Goal: Browse casually

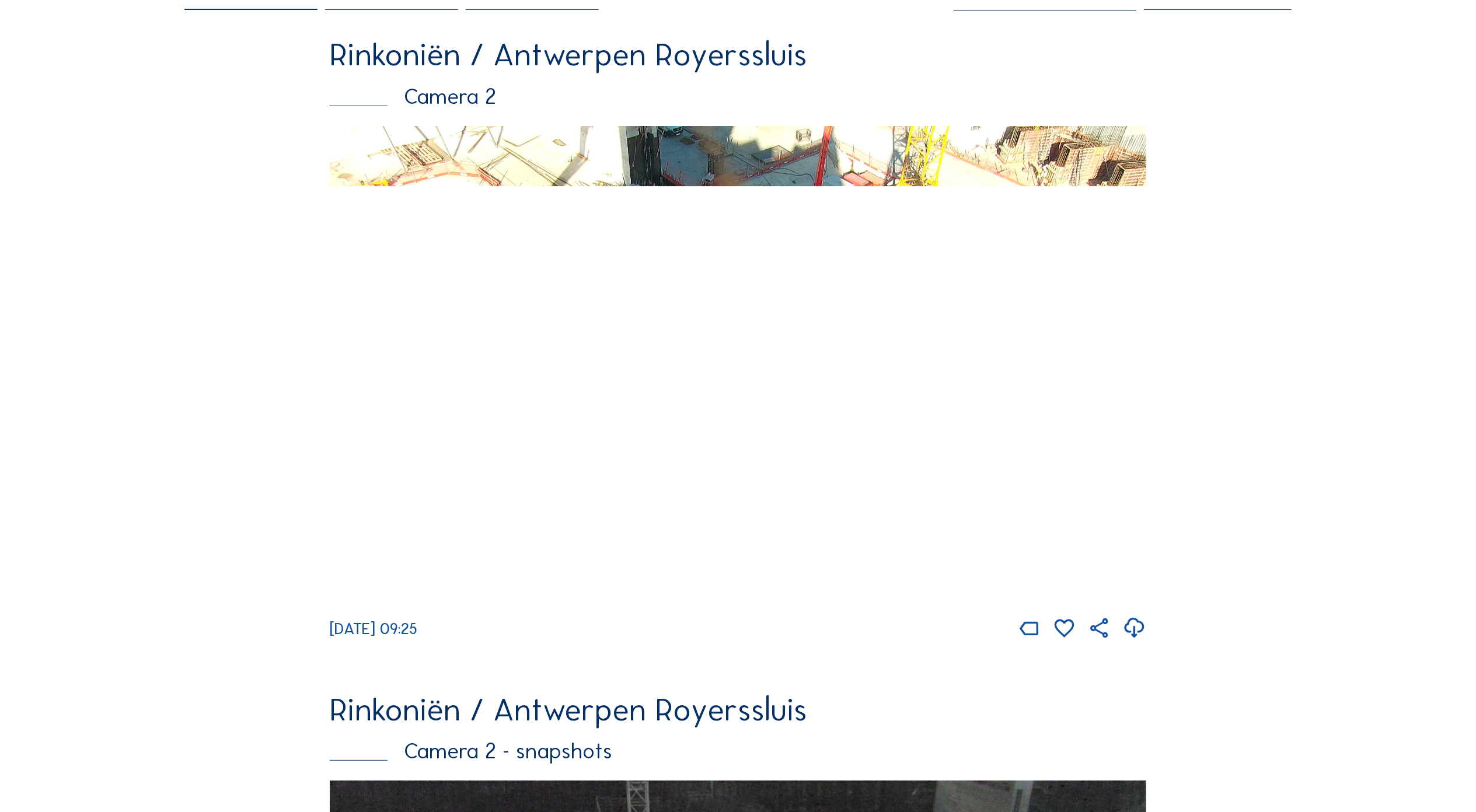
scroll to position [155, 0]
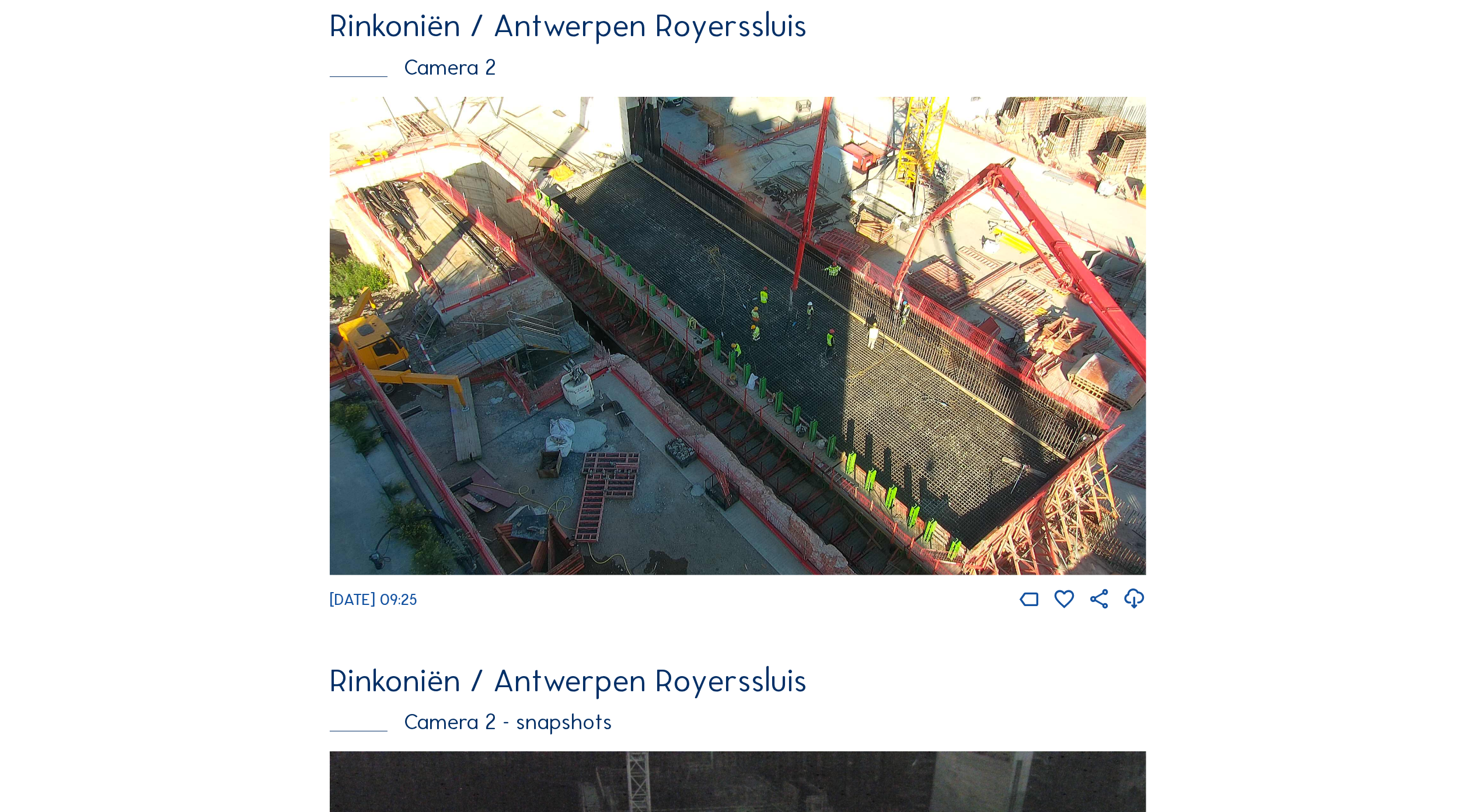
click at [729, 302] on img at bounding box center [738, 336] width 817 height 478
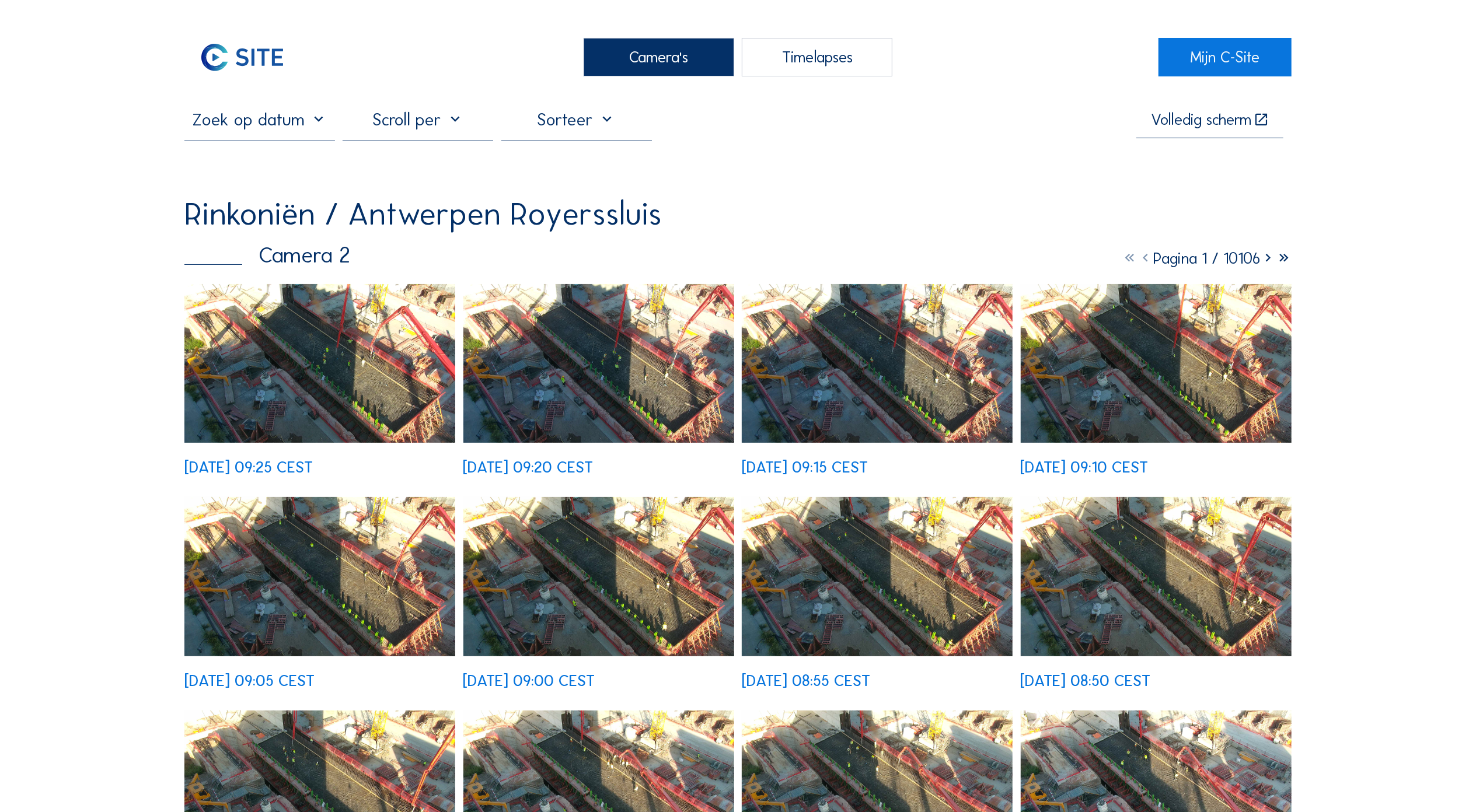
click at [322, 371] on img at bounding box center [320, 363] width 271 height 158
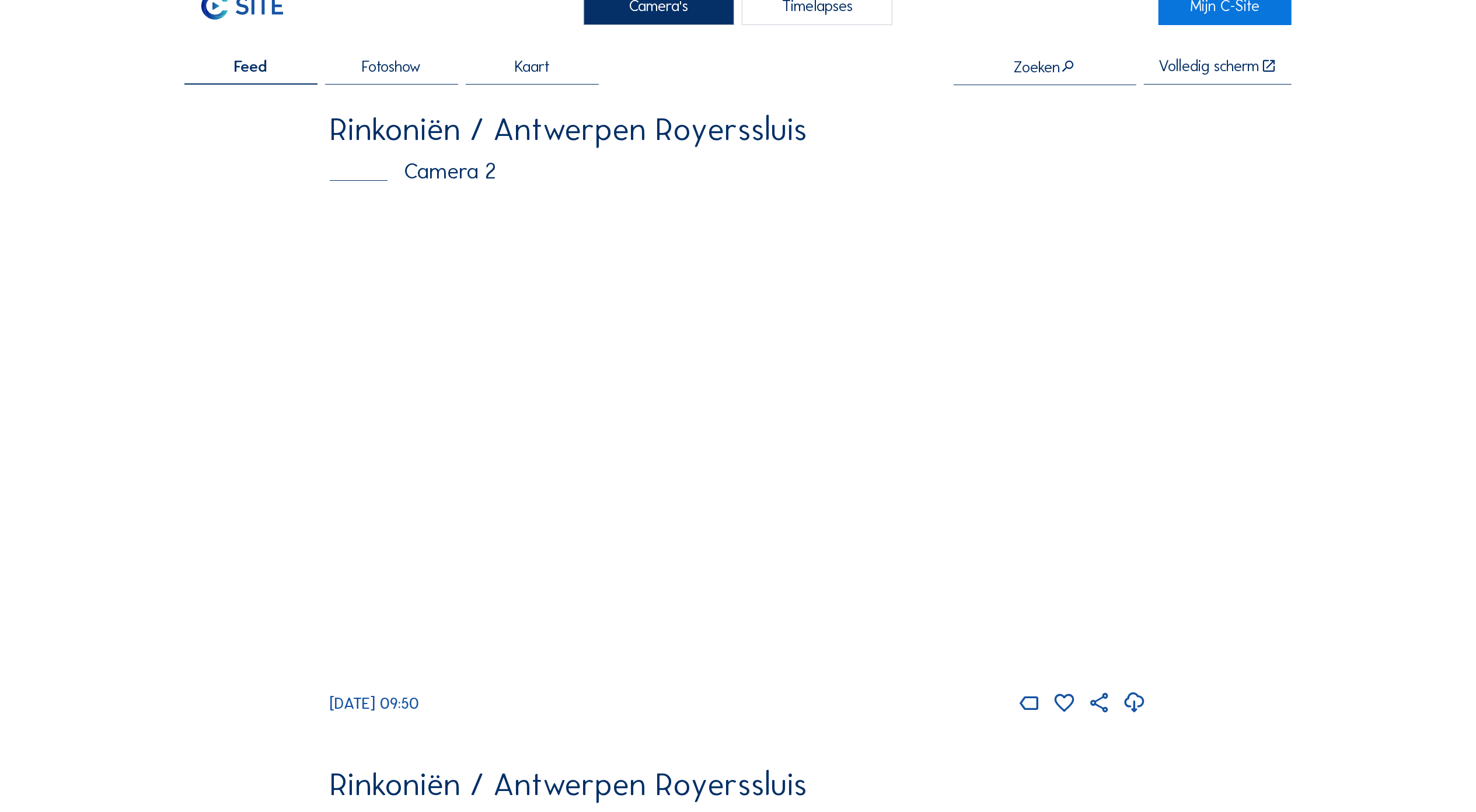
scroll to position [78, 0]
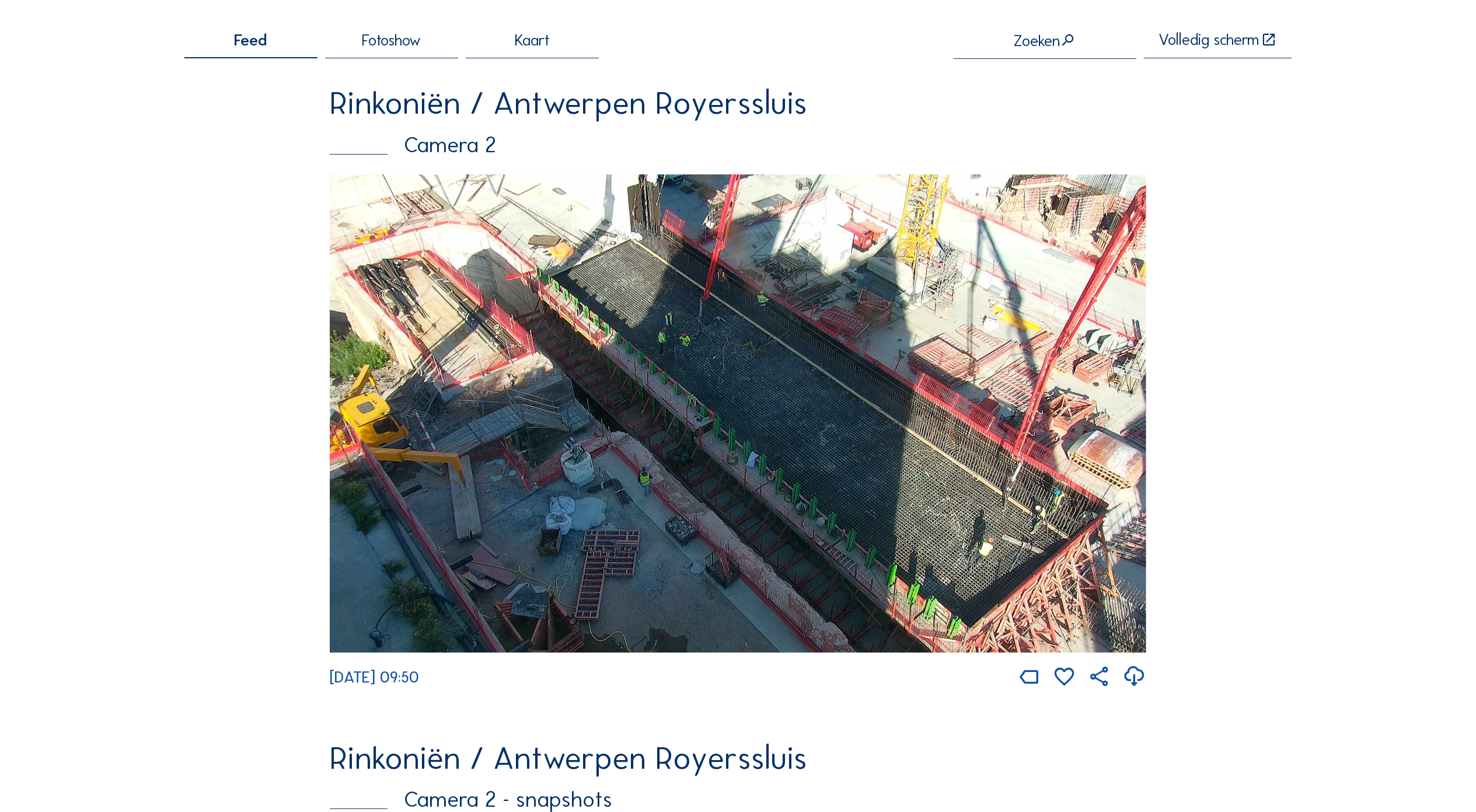
click at [822, 397] on img at bounding box center [738, 413] width 817 height 478
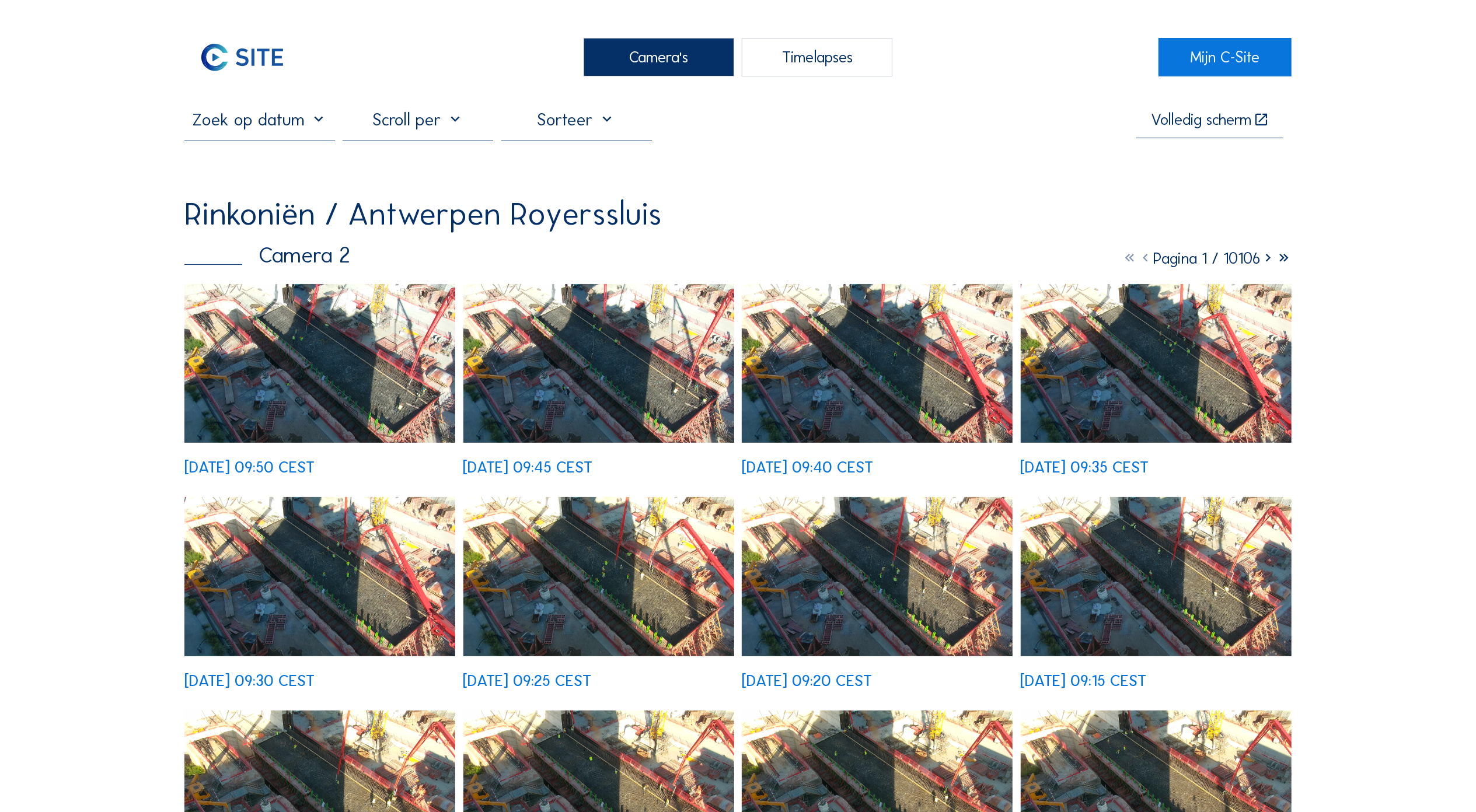
click at [319, 374] on img at bounding box center [320, 363] width 271 height 158
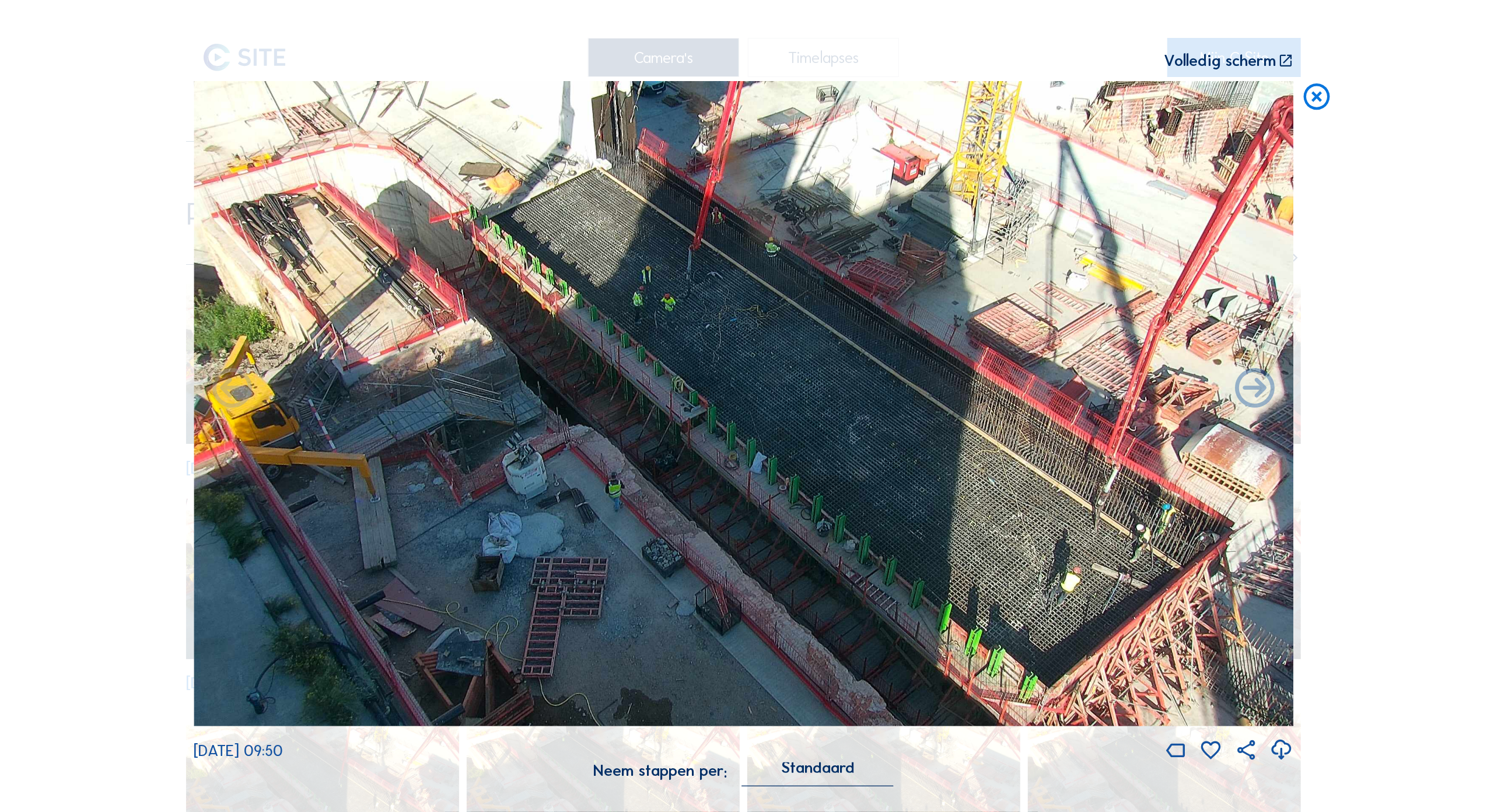
click at [1288, 57] on icon at bounding box center [1285, 61] width 16 height 16
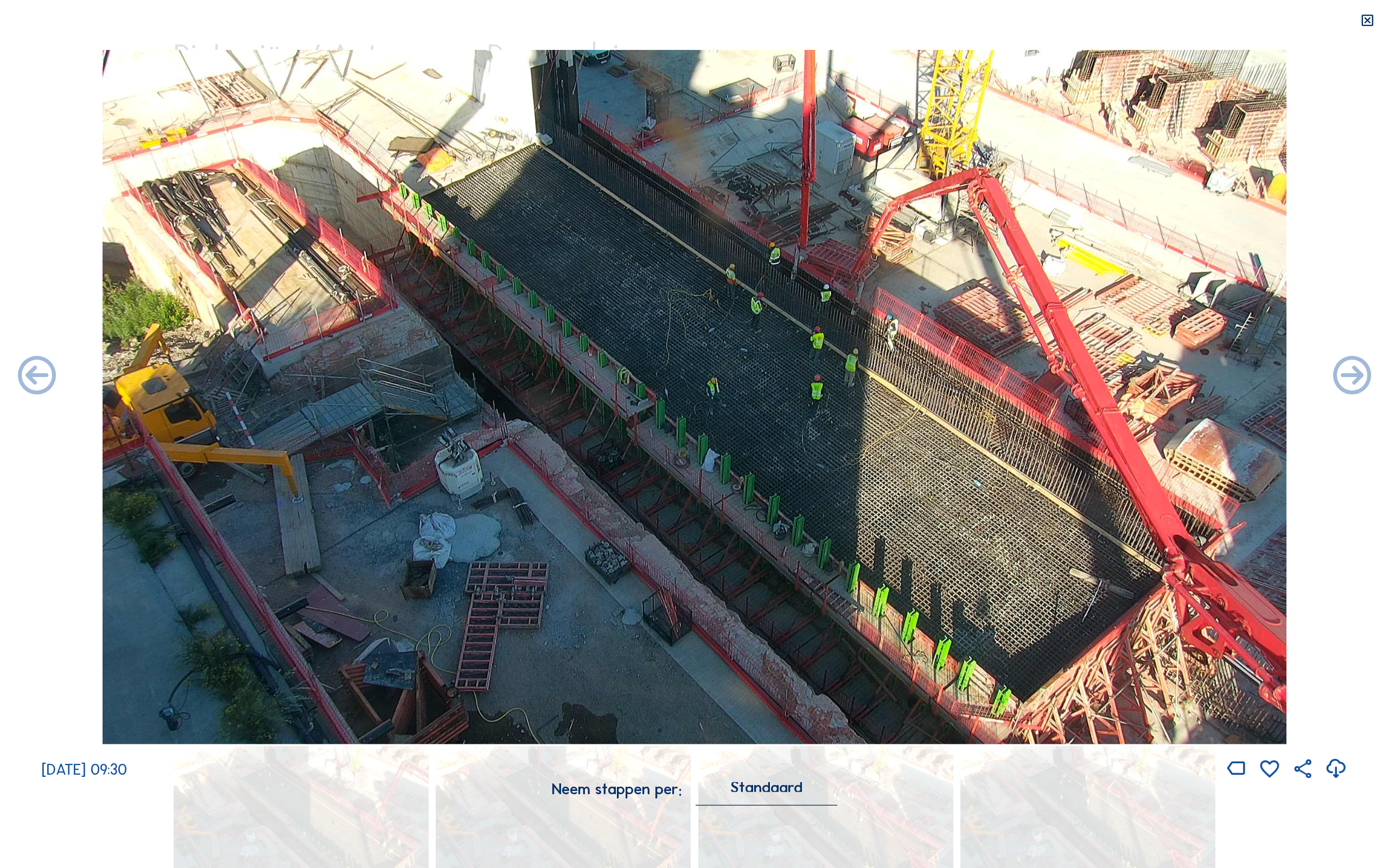
click at [1368, 18] on icon at bounding box center [1367, 21] width 15 height 15
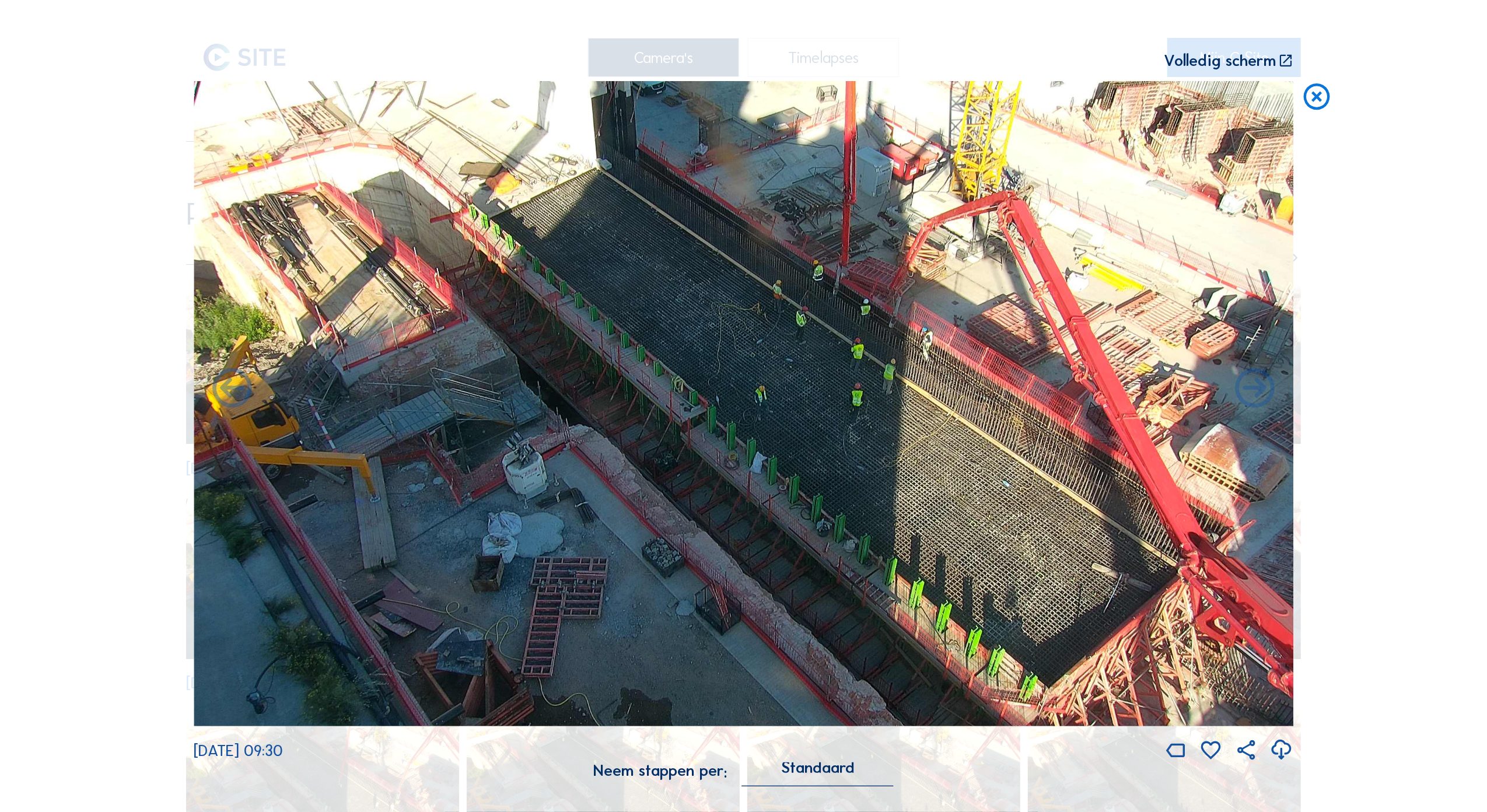
click at [1314, 102] on icon at bounding box center [1316, 97] width 32 height 32
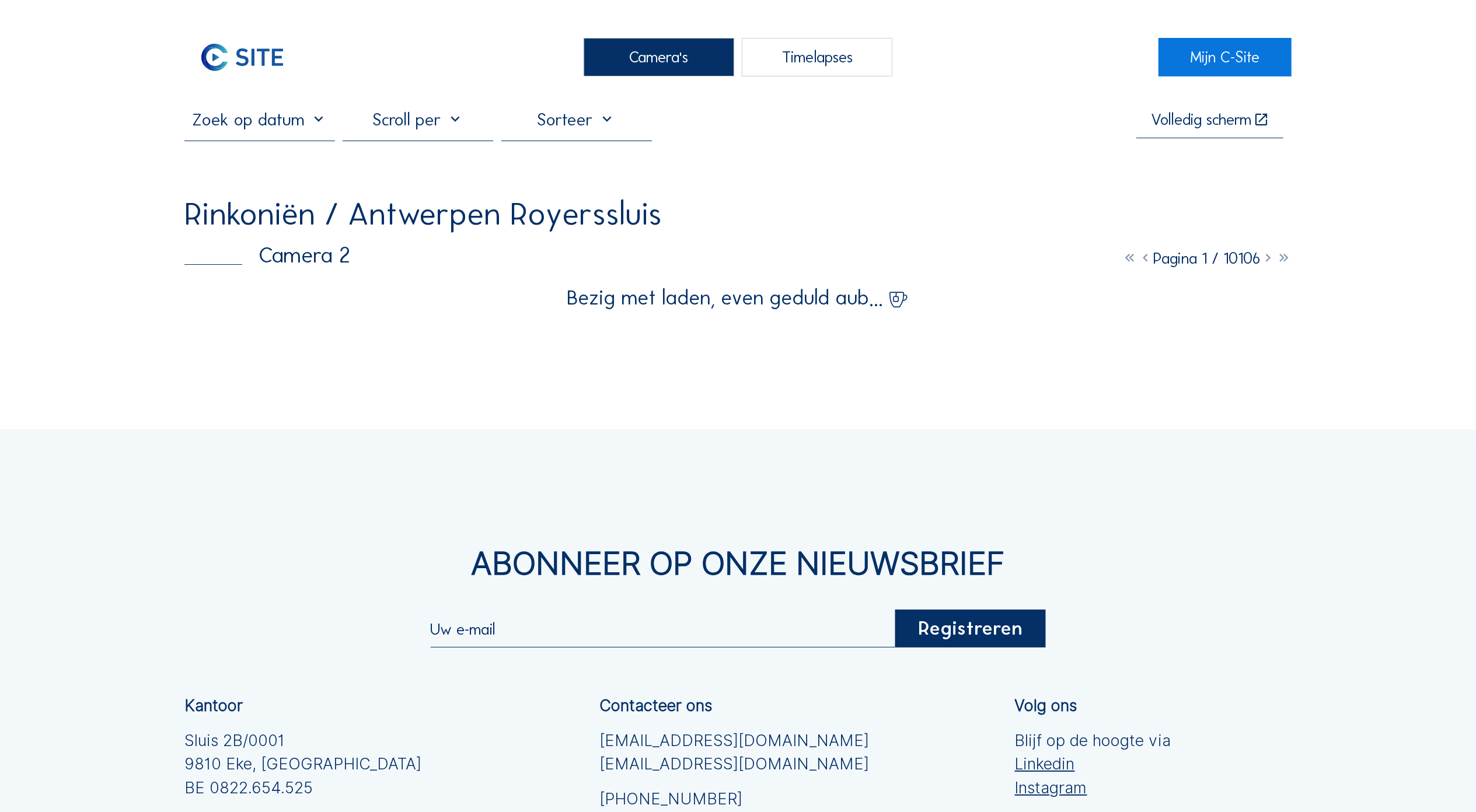
click at [648, 62] on div "Camera's" at bounding box center [659, 58] width 150 height 39
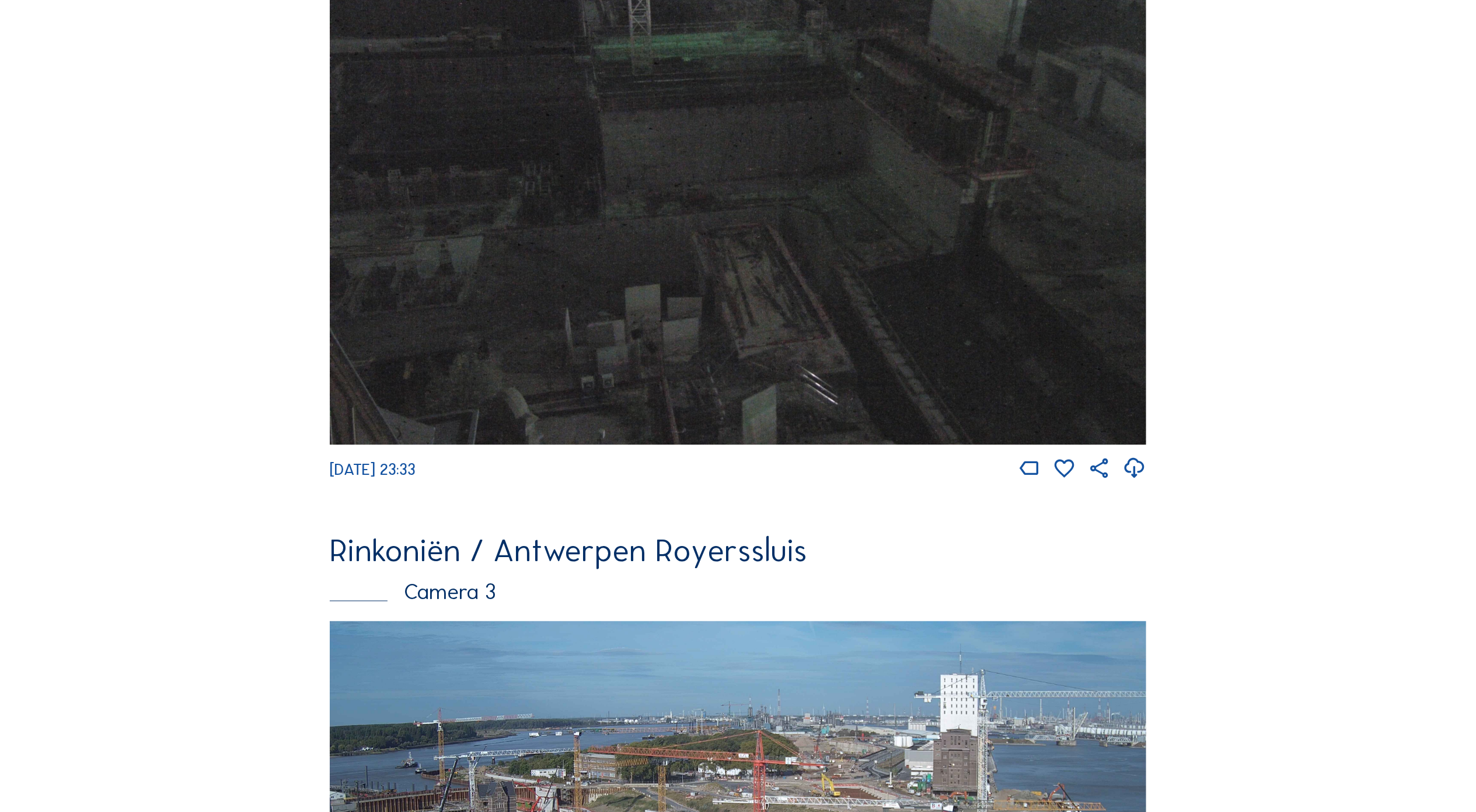
scroll to position [2043, 0]
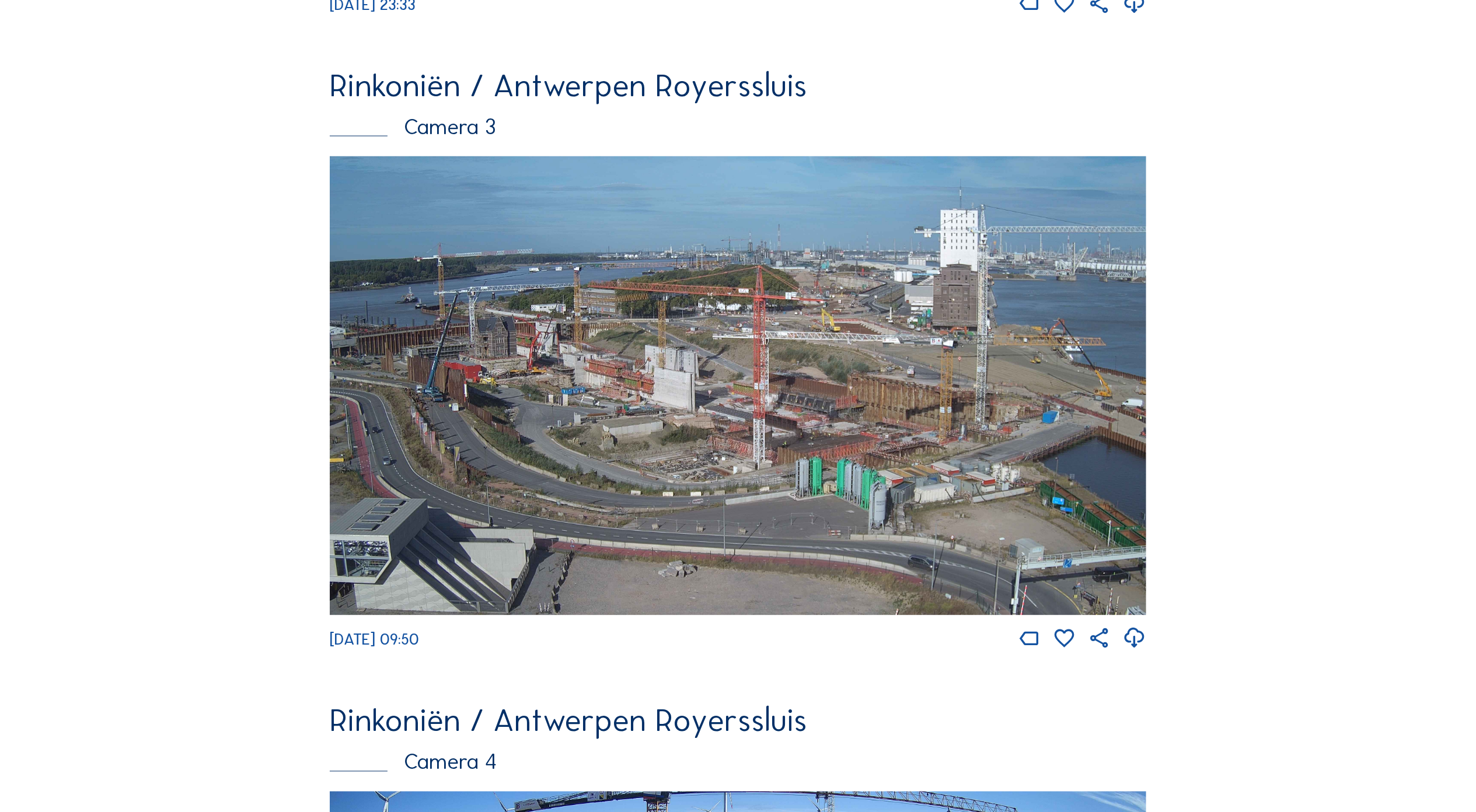
click at [755, 459] on img at bounding box center [738, 386] width 817 height 459
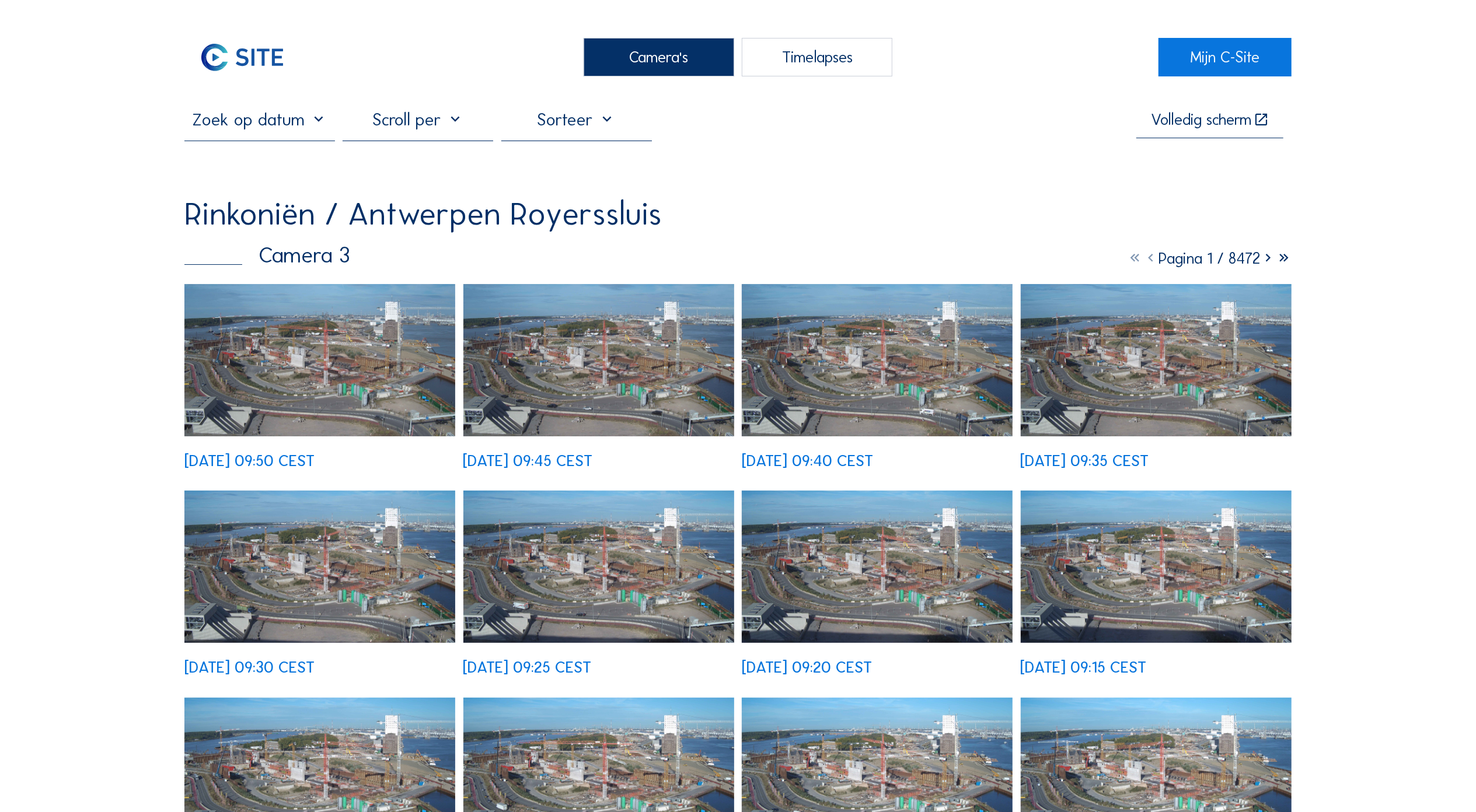
click at [387, 366] on img at bounding box center [320, 360] width 271 height 152
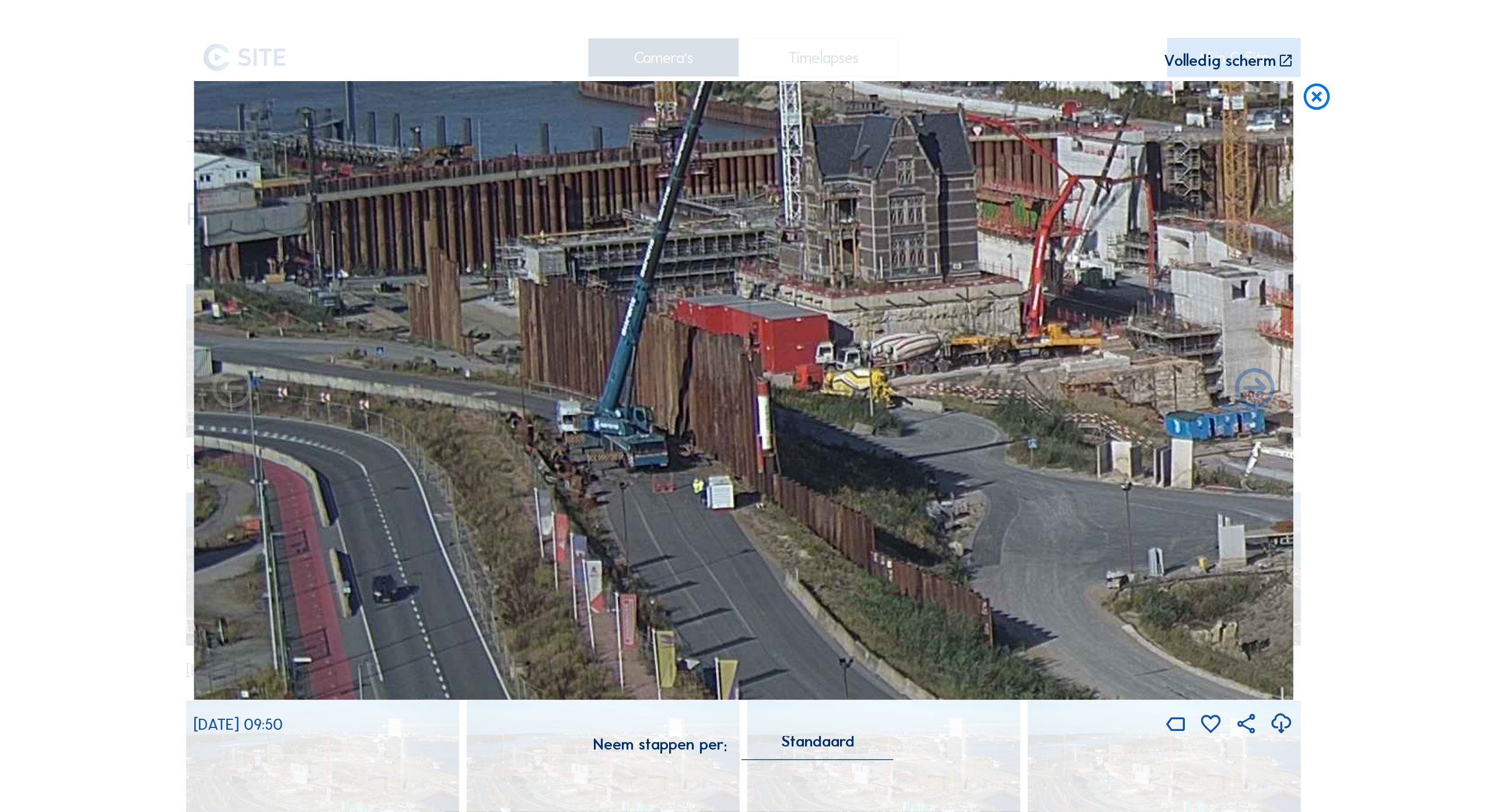
drag, startPoint x: 443, startPoint y: 388, endPoint x: 1163, endPoint y: 397, distance: 720.1
click at [1163, 397] on img at bounding box center [743, 390] width 1100 height 618
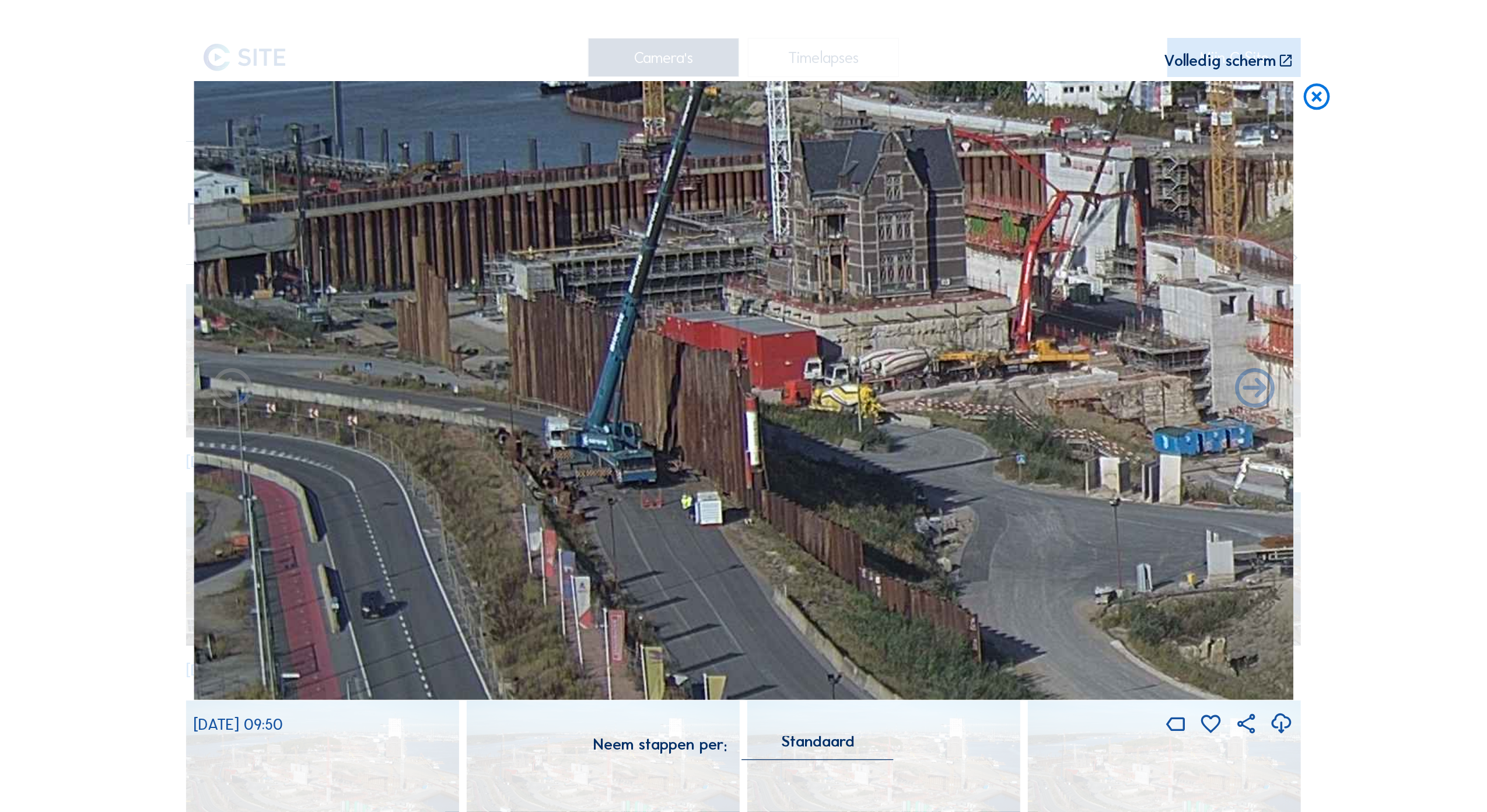
drag, startPoint x: 621, startPoint y: 344, endPoint x: 609, endPoint y: 362, distance: 21.6
click at [609, 362] on img at bounding box center [743, 390] width 1100 height 618
